Goal: Task Accomplishment & Management: Complete application form

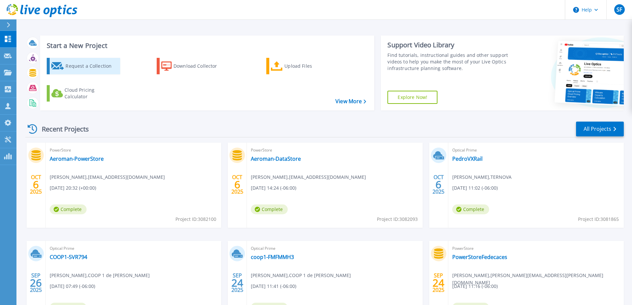
click at [93, 66] on div "Request a Collection" at bounding box center [91, 66] width 53 height 13
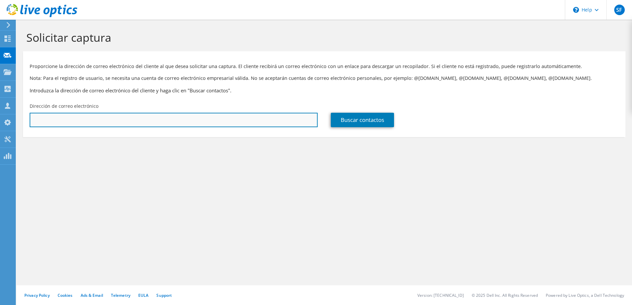
click at [92, 120] on input "text" at bounding box center [174, 120] width 288 height 14
paste input "[EMAIL_ADDRESS][DOMAIN_NAME]"
type input "[EMAIL_ADDRESS][DOMAIN_NAME]"
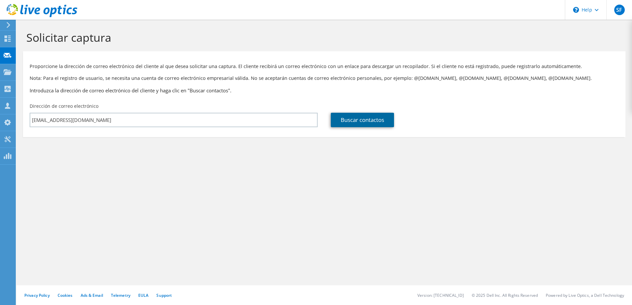
click at [366, 125] on link "Buscar contactos" at bounding box center [362, 120] width 63 height 14
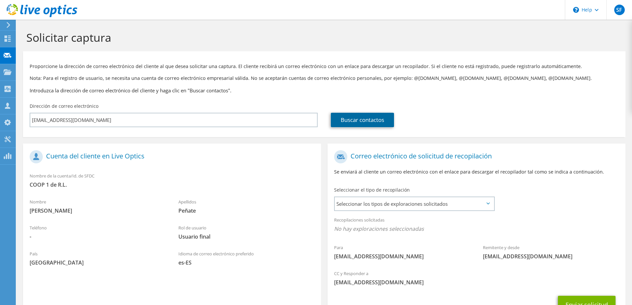
scroll to position [55, 0]
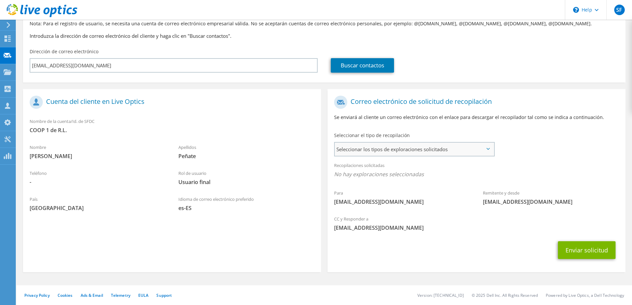
click at [381, 149] on span "Seleccionar los tipos de exploraciones solicitados" at bounding box center [414, 149] width 159 height 13
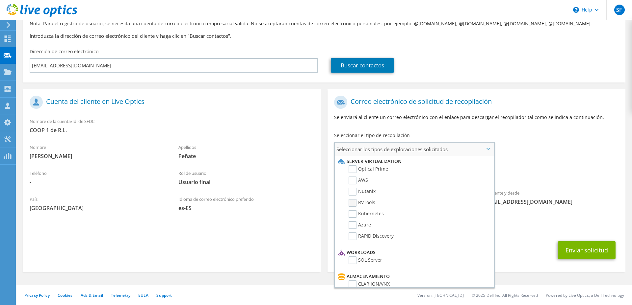
click at [368, 201] on label "RVTools" at bounding box center [361, 203] width 27 height 8
click at [0, 0] on input "RVTools" at bounding box center [0, 0] width 0 height 0
click at [510, 243] on div "Enviar solicitud" at bounding box center [476, 252] width 298 height 24
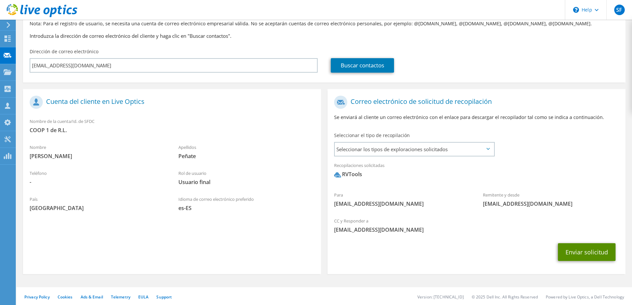
click at [589, 252] on button "Enviar solicitud" at bounding box center [587, 253] width 58 height 18
